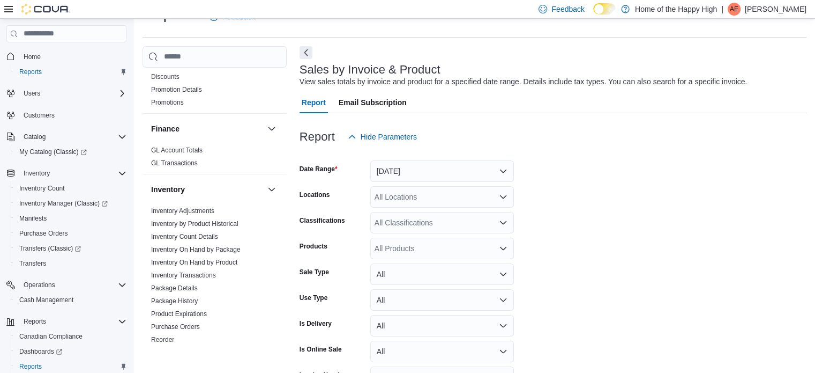
scroll to position [161, 0]
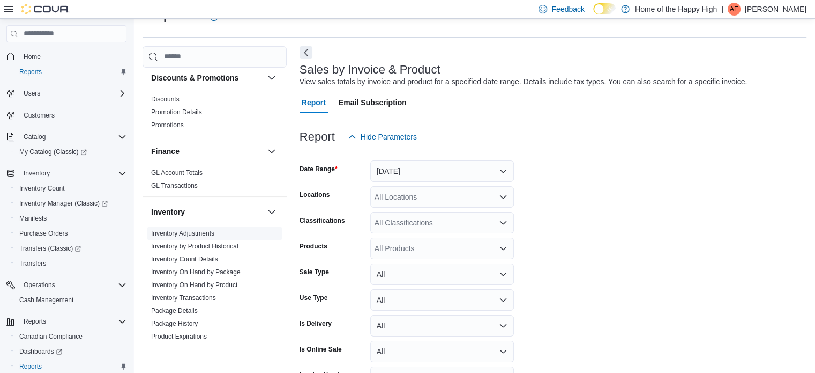
click at [197, 234] on link "Inventory Adjustments" at bounding box center [182, 233] width 63 height 8
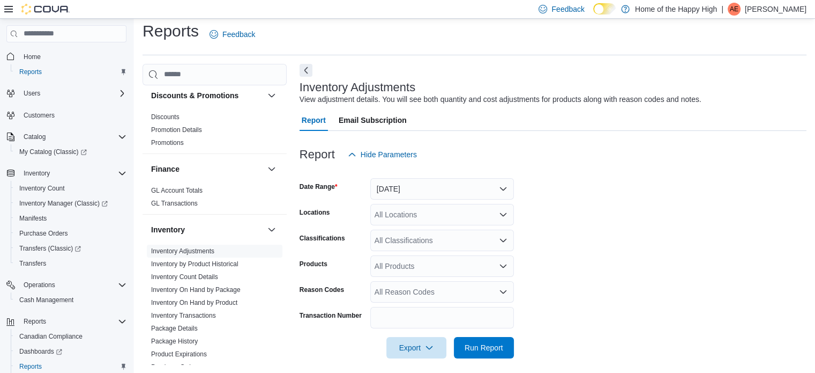
scroll to position [13, 0]
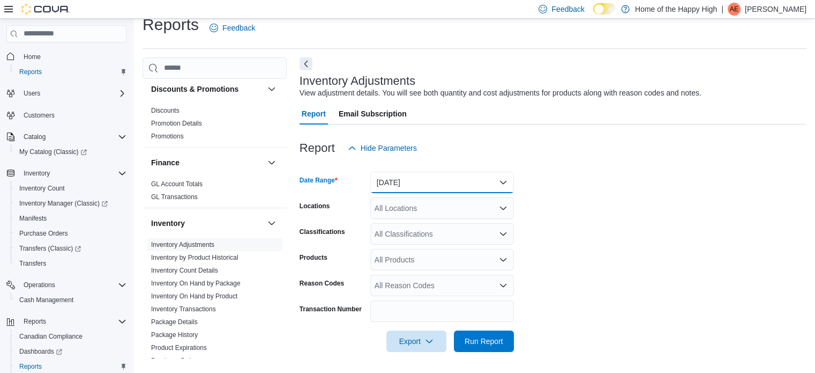
click at [495, 180] on button "[DATE]" at bounding box center [442, 182] width 144 height 21
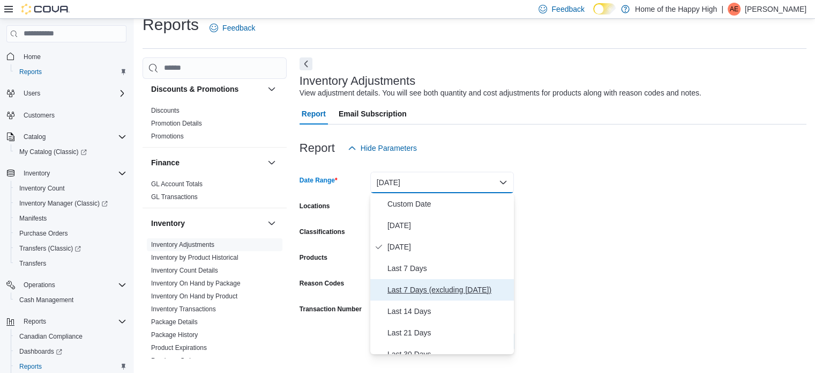
click at [436, 290] on span "Last 7 Days (excluding [DATE])" at bounding box center [449, 289] width 122 height 13
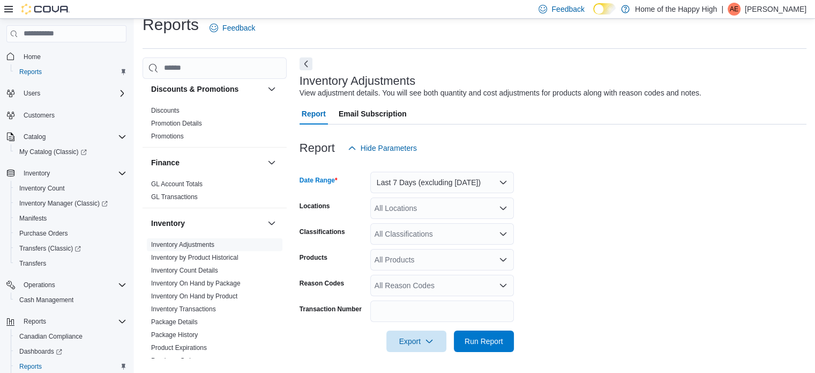
click at [412, 206] on div "All Locations" at bounding box center [442, 207] width 144 height 21
type input "****"
click at [450, 222] on span "Winnipeg - [GEOGRAPHIC_DATA] - Garden Variety" at bounding box center [490, 226] width 173 height 11
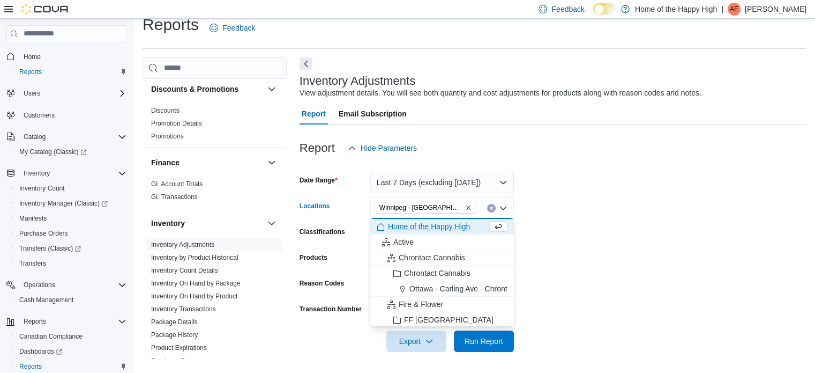
click at [636, 188] on form "Date Range Last 7 Days (excluding [DATE]) Locations [GEOGRAPHIC_DATA] - [GEOGRA…" at bounding box center [553, 255] width 507 height 193
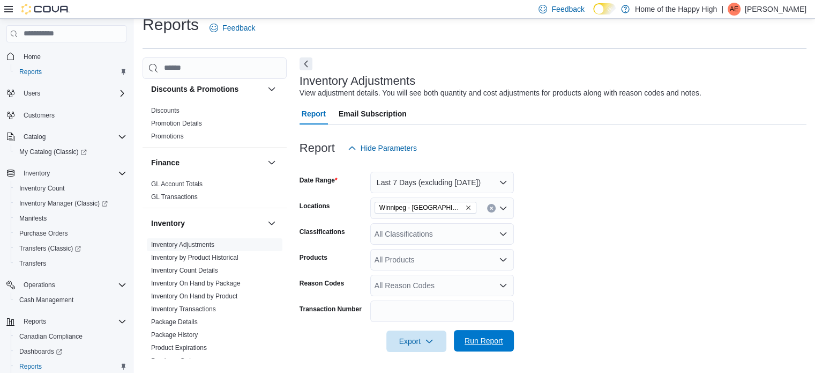
click at [485, 339] on span "Run Report" at bounding box center [484, 340] width 39 height 11
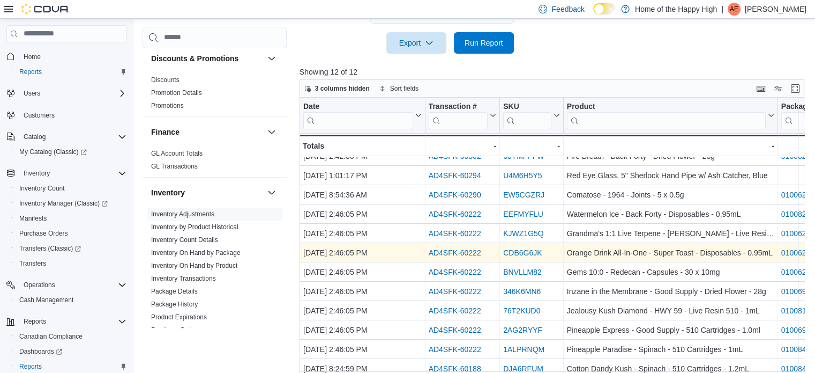
scroll to position [324, 0]
